Goal: Task Accomplishment & Management: Manage account settings

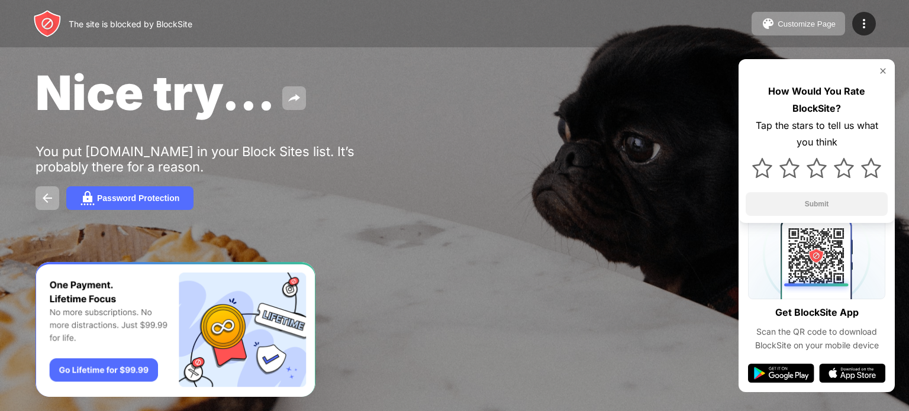
click at [402, 149] on div "Nice try... You put [DOMAIN_NAME] in your Block Sites list. It’s probably there…" at bounding box center [454, 137] width 909 height 274
